Goal: Task Accomplishment & Management: Use online tool/utility

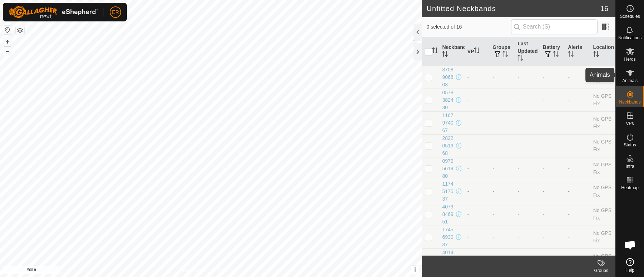
scroll to position [5956, 0]
click at [628, 53] on icon at bounding box center [630, 51] width 9 height 9
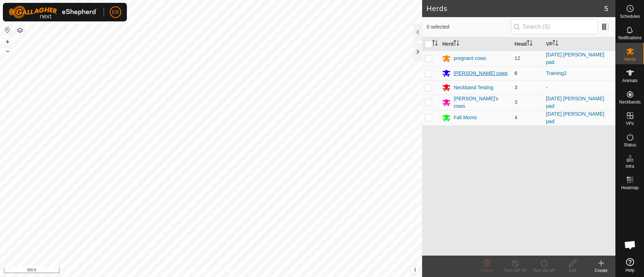
click at [463, 74] on div "[PERSON_NAME] cows" at bounding box center [481, 74] width 54 height 8
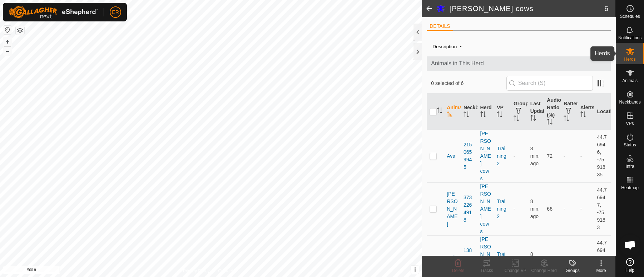
click at [630, 53] on icon at bounding box center [631, 51] width 8 height 7
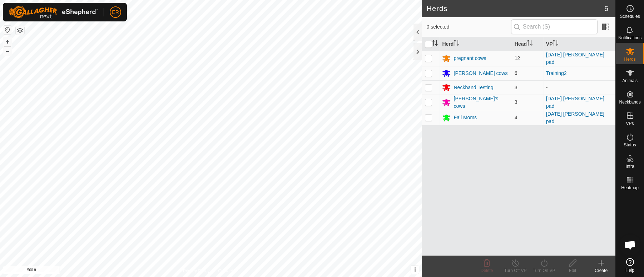
click at [428, 73] on p-checkbox at bounding box center [428, 73] width 7 height 6
checkbox input "true"
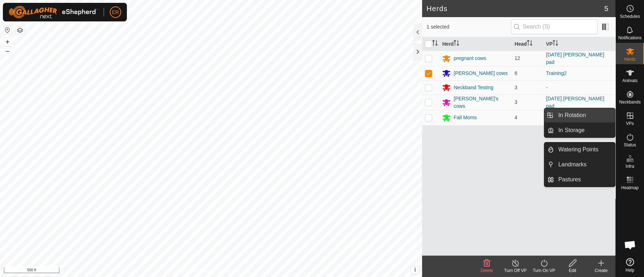
click at [569, 114] on link "In Rotation" at bounding box center [584, 115] width 61 height 14
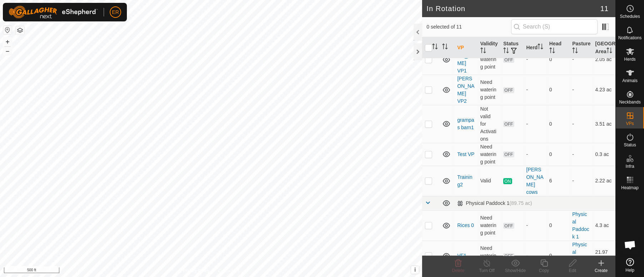
scroll to position [142, 0]
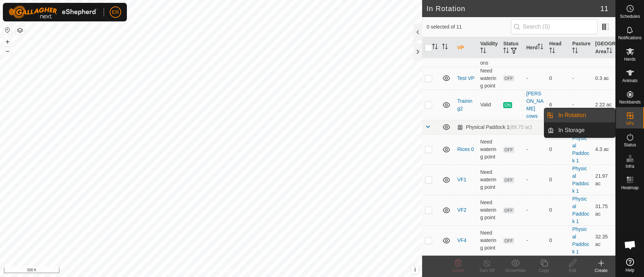
click at [632, 115] on icon at bounding box center [630, 116] width 9 height 9
click at [598, 115] on link "In Rotation" at bounding box center [584, 115] width 61 height 14
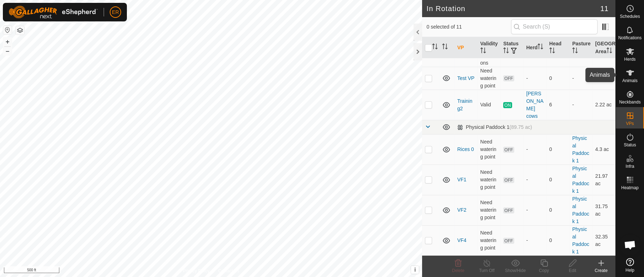
click at [629, 73] on icon at bounding box center [631, 73] width 8 height 6
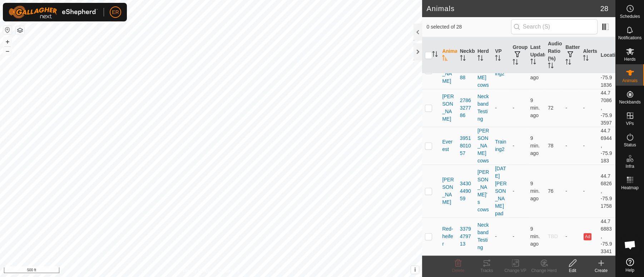
scroll to position [1223, 0]
click at [431, 143] on p-checkbox at bounding box center [428, 146] width 7 height 6
checkbox input "true"
click at [515, 264] on icon at bounding box center [515, 263] width 9 height 9
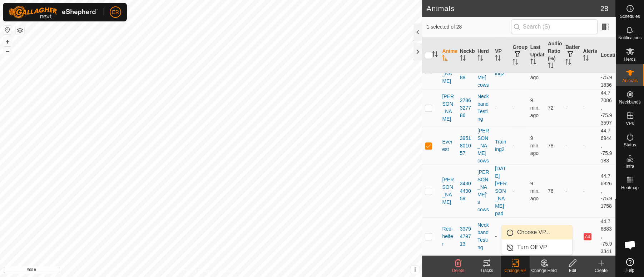
click at [526, 234] on link "Choose VP..." at bounding box center [537, 233] width 71 height 14
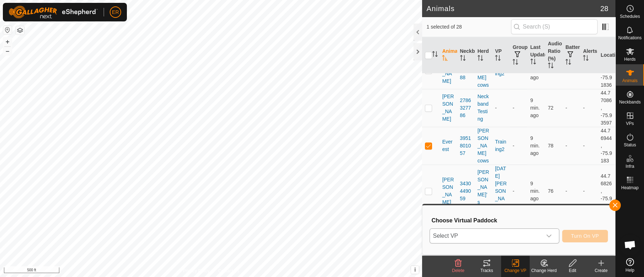
click at [550, 236] on icon "dropdown trigger" at bounding box center [549, 236] width 5 height 3
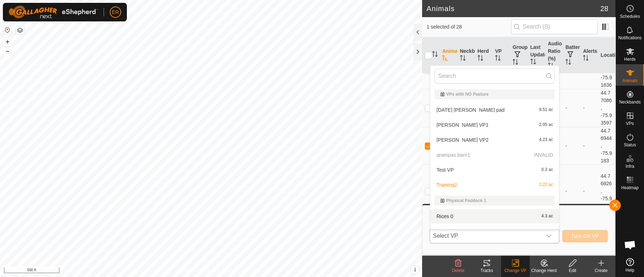
scroll to position [9, 0]
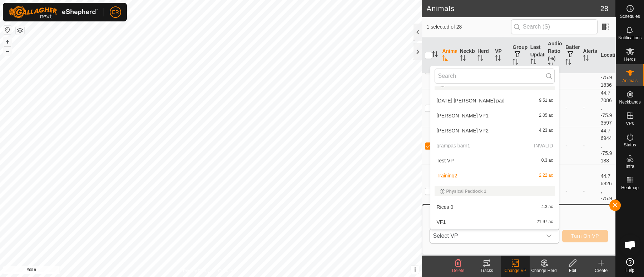
click at [447, 208] on li "Rices 0 4.3 ac" at bounding box center [495, 207] width 129 height 14
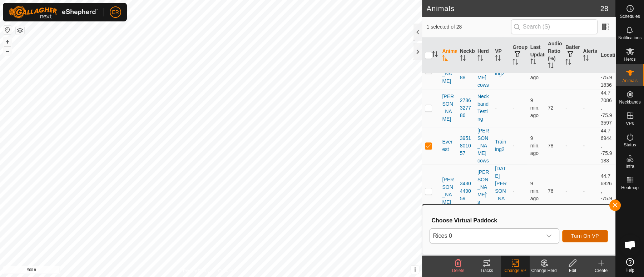
click at [582, 236] on span "Turn On VP" at bounding box center [585, 237] width 28 height 6
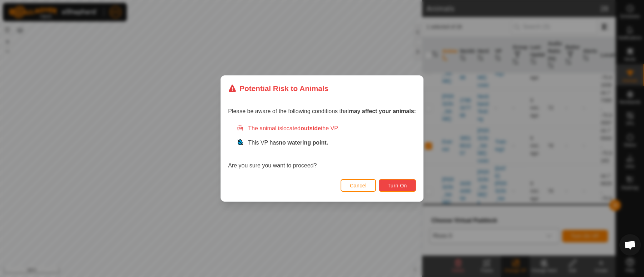
click at [404, 187] on span "Turn On" at bounding box center [397, 186] width 19 height 6
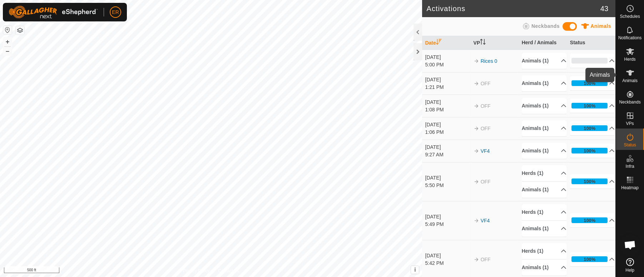
click at [627, 73] on icon at bounding box center [630, 73] width 9 height 9
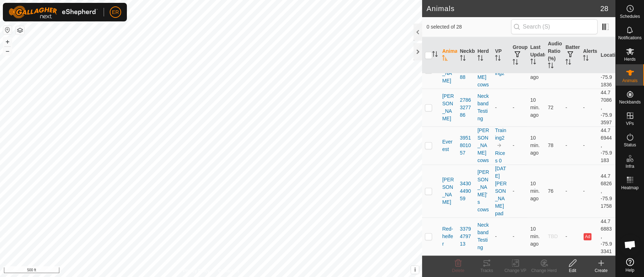
scroll to position [1224, 0]
click at [428, 143] on p-checkbox at bounding box center [428, 146] width 7 height 6
checkbox input "true"
click at [515, 263] on icon at bounding box center [515, 263] width 9 height 9
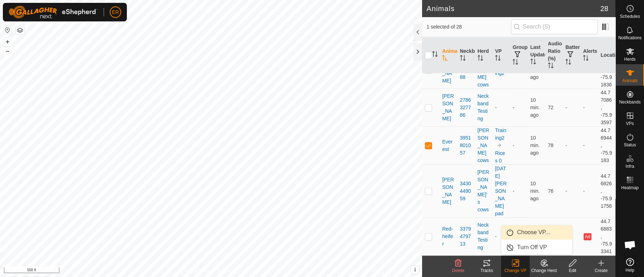
click at [523, 232] on link "Choose VP..." at bounding box center [537, 233] width 71 height 14
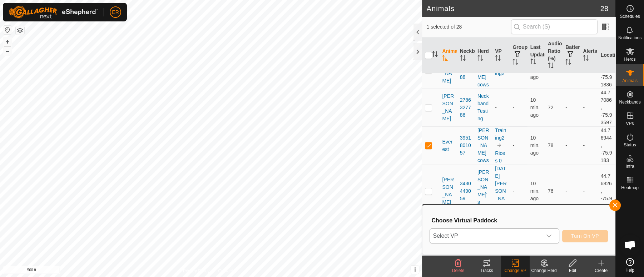
click at [549, 235] on icon "dropdown trigger" at bounding box center [549, 237] width 6 height 6
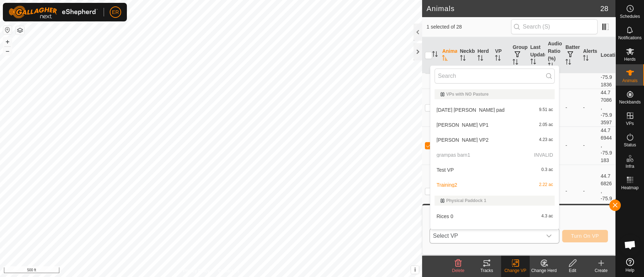
scroll to position [9, 0]
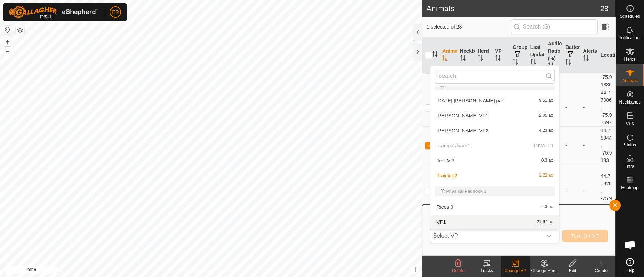
click at [557, 237] on body "ER Schedules Notifications Herds Animals Neckbands VPs Status Infra Heatmap Hel…" at bounding box center [322, 138] width 644 height 277
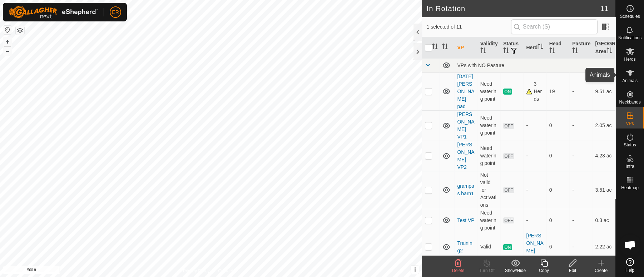
click at [631, 74] on icon at bounding box center [631, 73] width 8 height 6
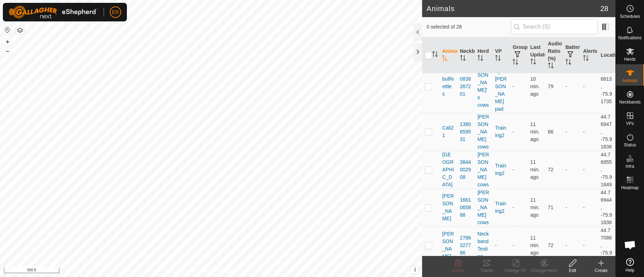
scroll to position [1224, 0]
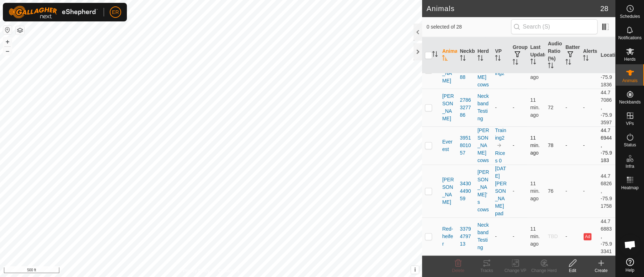
click at [427, 143] on p-checkbox at bounding box center [428, 146] width 7 height 6
checkbox input "true"
click at [516, 263] on icon at bounding box center [515, 263] width 5 height 5
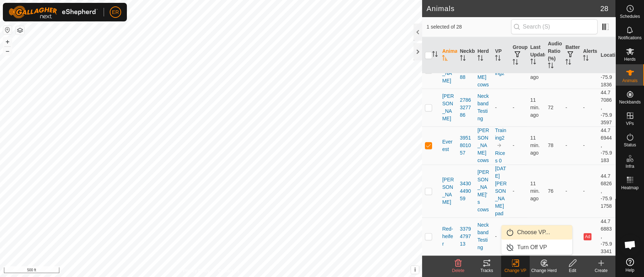
click at [510, 231] on link "Choose VP..." at bounding box center [537, 233] width 71 height 14
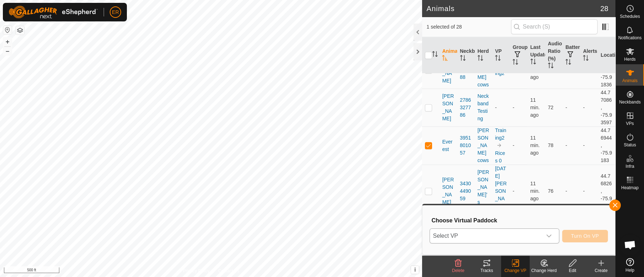
click at [549, 236] on icon "dropdown trigger" at bounding box center [549, 237] width 6 height 6
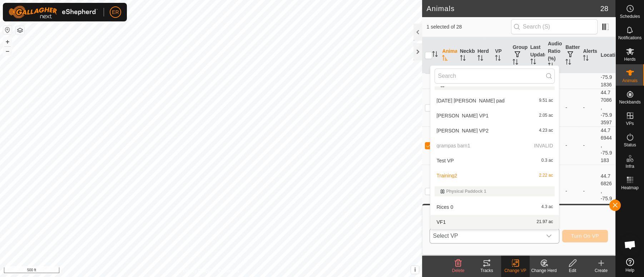
scroll to position [54, 0]
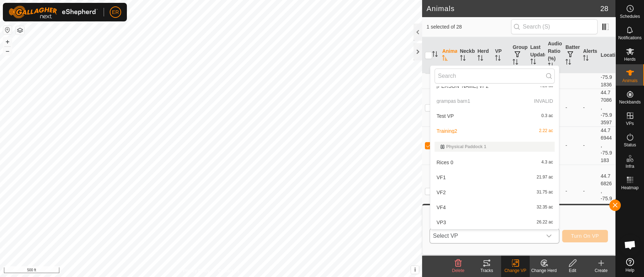
click at [439, 193] on li "VF2 31.75 ac" at bounding box center [495, 193] width 129 height 14
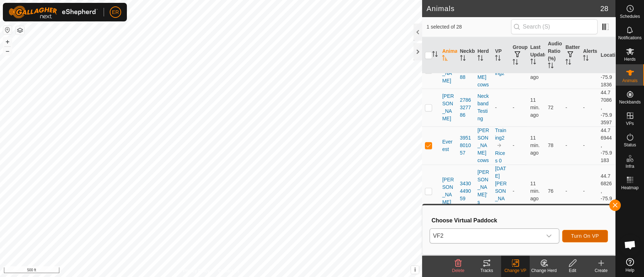
click at [581, 234] on span "Turn On VP" at bounding box center [585, 237] width 28 height 6
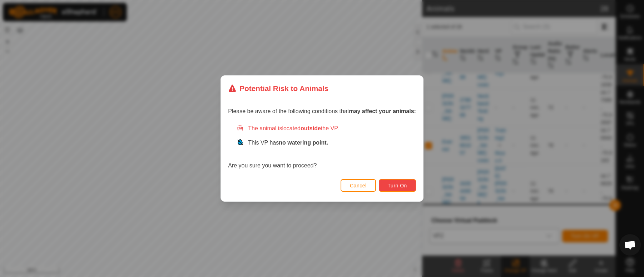
click at [397, 185] on span "Turn On" at bounding box center [397, 186] width 19 height 6
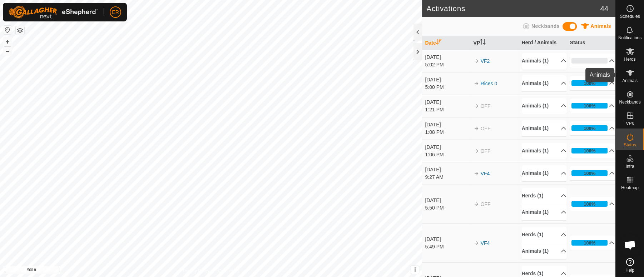
click at [634, 72] on icon at bounding box center [630, 73] width 9 height 9
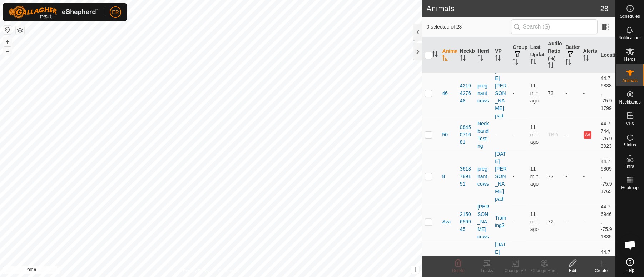
scroll to position [536, 0]
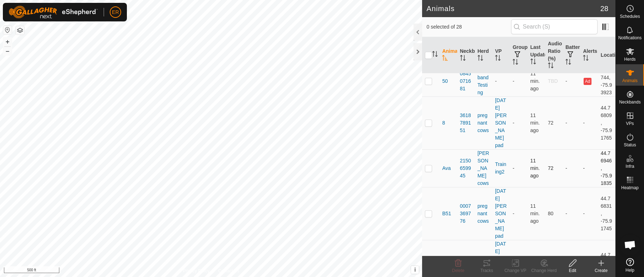
click at [432, 171] on p-checkbox at bounding box center [428, 169] width 7 height 6
checkbox input "true"
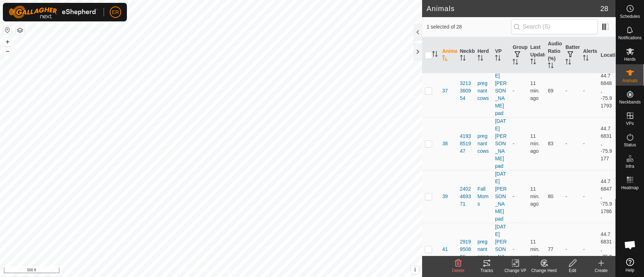
scroll to position [215, 0]
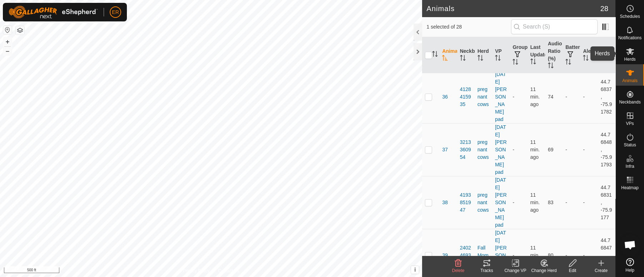
click at [627, 50] on icon at bounding box center [630, 51] width 9 height 9
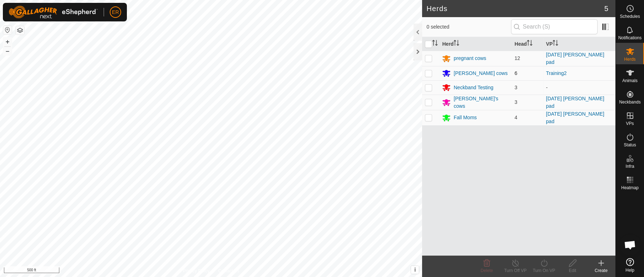
click at [426, 71] on p-checkbox at bounding box center [428, 73] width 7 height 6
checkbox input "true"
click at [545, 264] on icon at bounding box center [544, 263] width 9 height 9
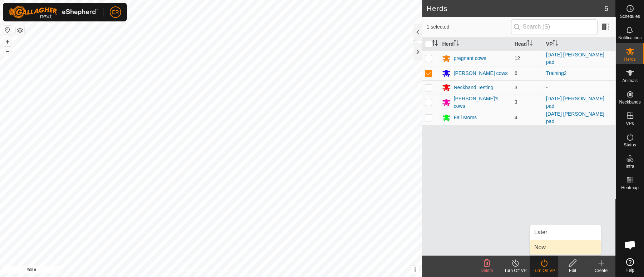
click at [543, 249] on link "Now" at bounding box center [565, 248] width 71 height 14
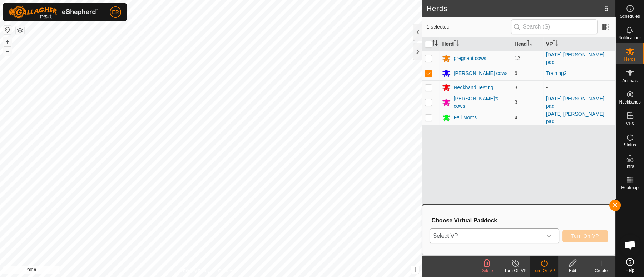
click at [548, 236] on icon "dropdown trigger" at bounding box center [549, 237] width 6 height 6
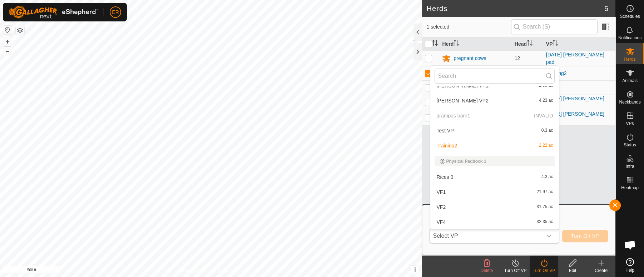
scroll to position [54, 0]
click at [441, 191] on li "VF2 31.75 ac" at bounding box center [495, 193] width 129 height 14
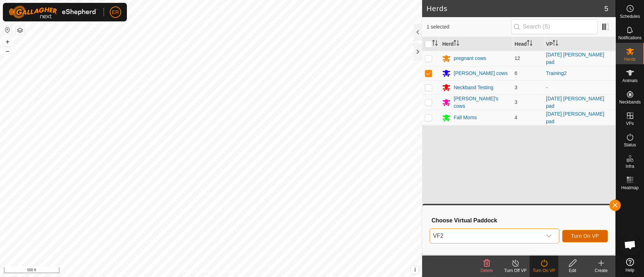
click at [588, 235] on span "Turn On VP" at bounding box center [585, 237] width 28 height 6
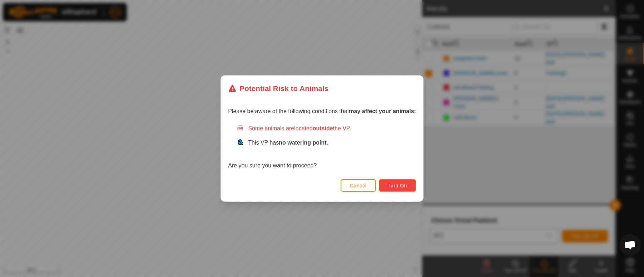
click at [394, 188] on span "Turn On" at bounding box center [397, 186] width 19 height 6
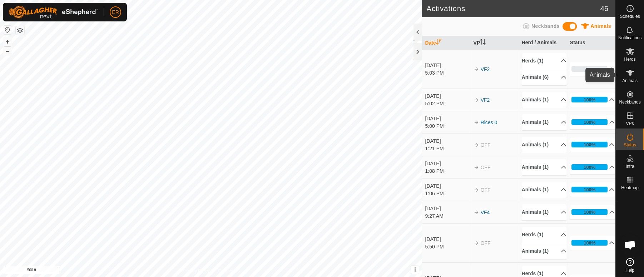
click at [628, 72] on icon at bounding box center [631, 73] width 8 height 6
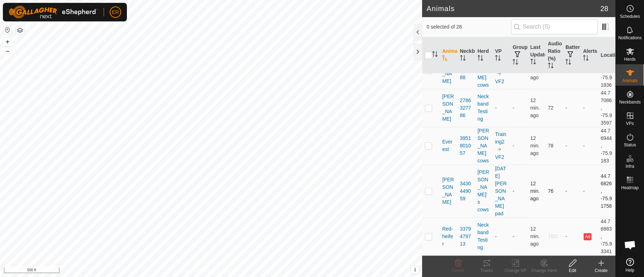
scroll to position [1223, 0]
